Goal: Check status

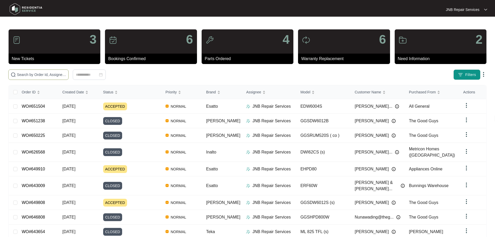
click at [66, 76] on input "text" at bounding box center [41, 75] width 49 height 6
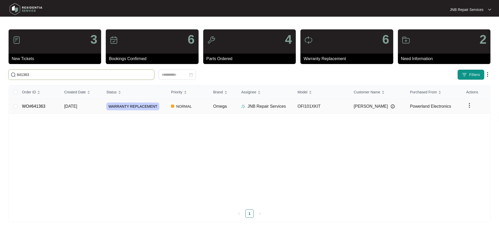
type input "641363"
click at [184, 107] on span "NORMAL" at bounding box center [184, 106] width 20 height 6
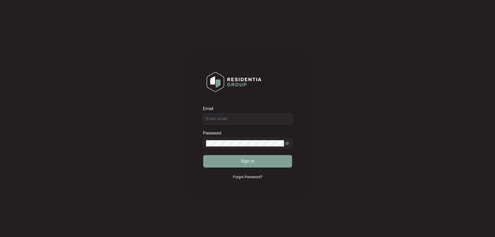
type input "[EMAIL_ADDRESS][DOMAIN_NAME]"
click at [269, 161] on div "Sign in" at bounding box center [247, 161] width 89 height 13
click at [270, 161] on div "Sign in" at bounding box center [247, 161] width 89 height 13
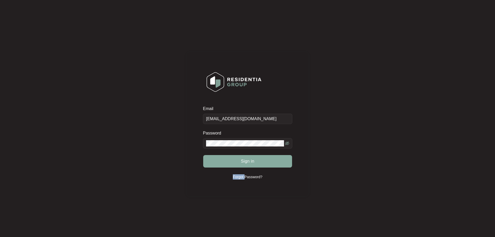
click at [270, 161] on button "Sign in" at bounding box center [247, 161] width 89 height 12
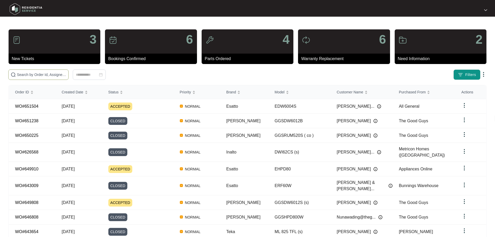
click at [66, 74] on input "text" at bounding box center [41, 75] width 49 height 6
paste input "641363"
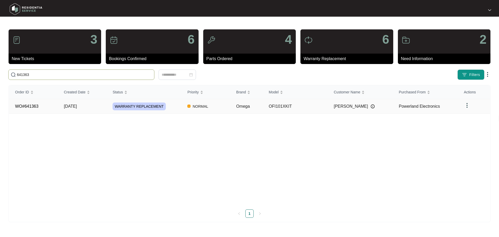
type input "641363"
click at [179, 109] on div "WARRANTY REPLACEMENT" at bounding box center [147, 106] width 69 height 8
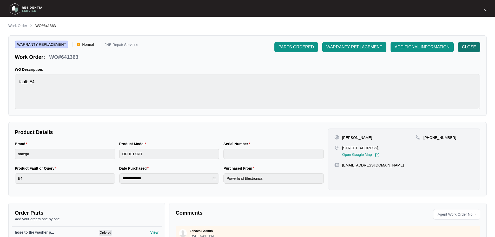
click at [472, 48] on span "CLOSE" at bounding box center [469, 47] width 14 height 6
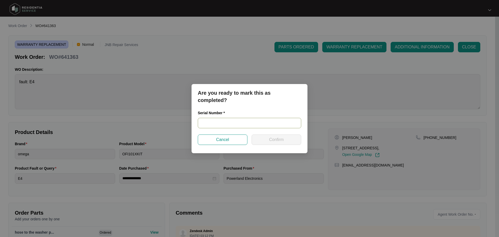
click at [225, 122] on input "text" at bounding box center [249, 123] width 103 height 10
paste input "25063224020100010"
type input "25063224020100010"
click at [276, 138] on span "Confirm" at bounding box center [276, 139] width 15 height 6
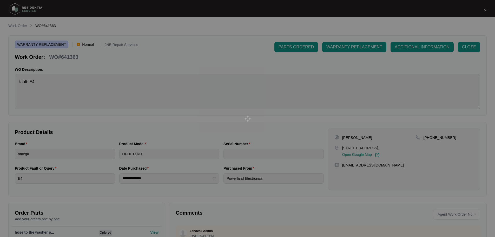
type input "25063224020100010"
